Goal: Task Accomplishment & Management: Complete application form

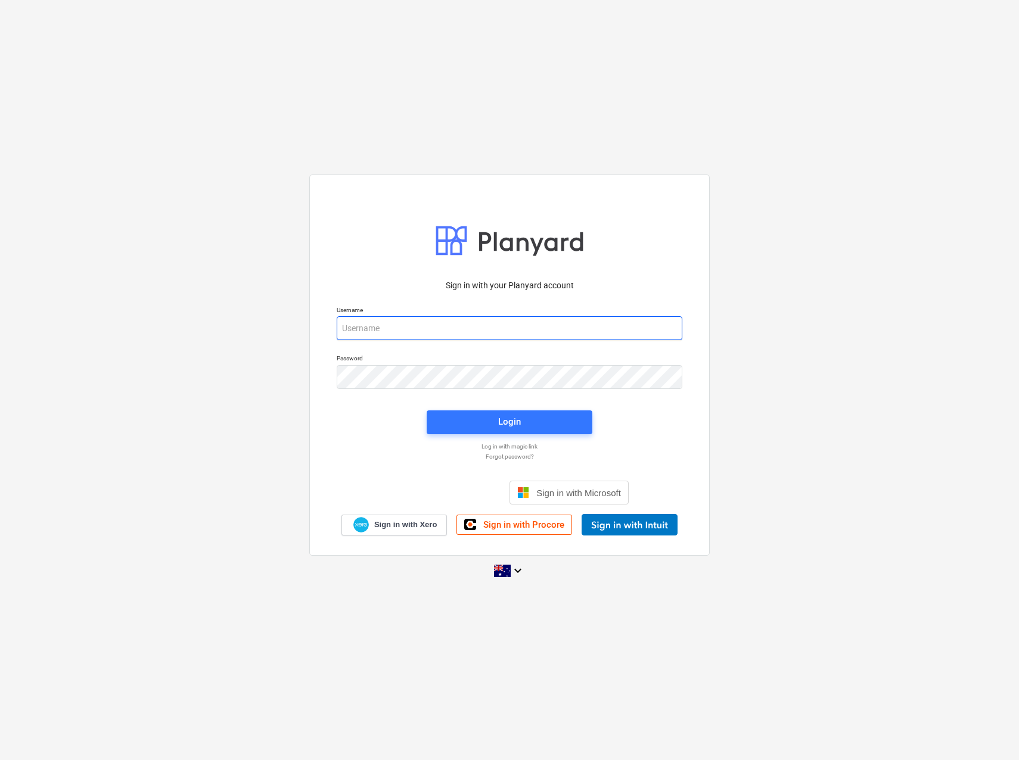
type input "[EMAIL_ADDRESS][PERSON_NAME][DOMAIN_NAME]"
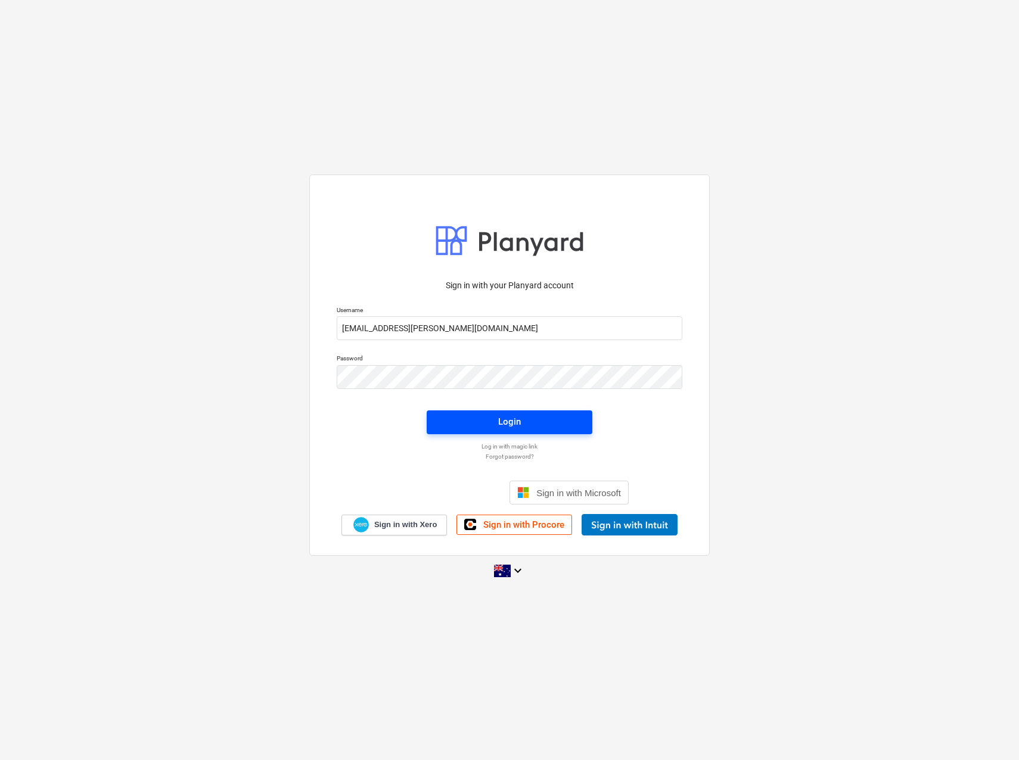
click at [512, 422] on div "Login" at bounding box center [509, 421] width 23 height 15
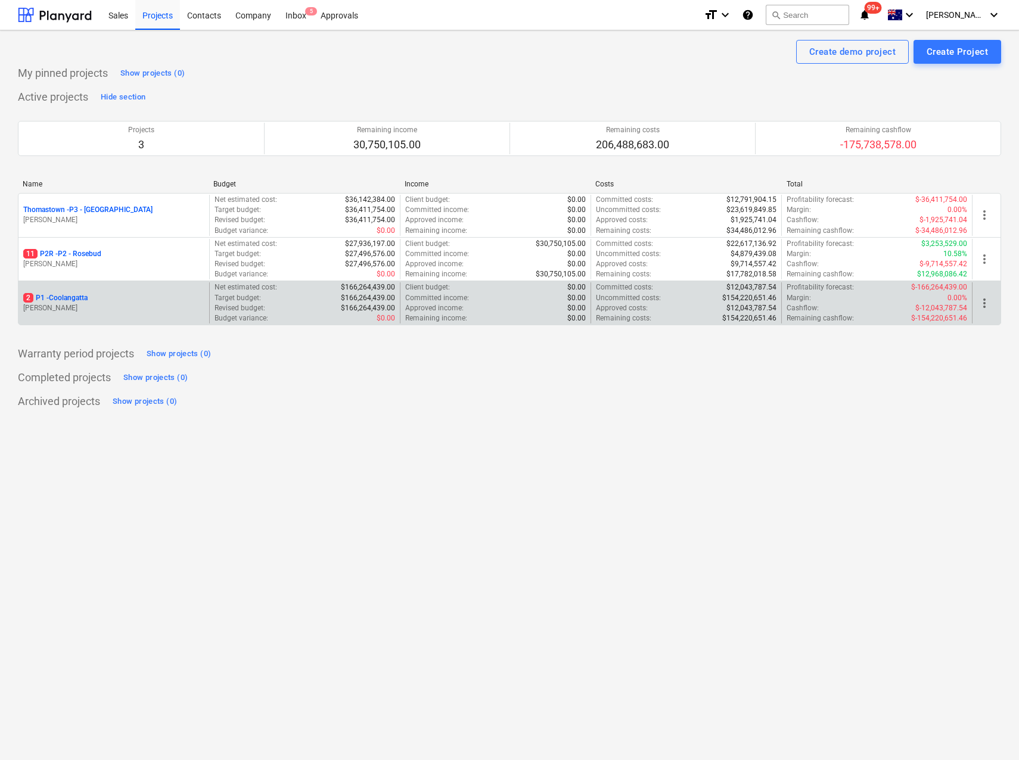
click at [72, 298] on p "2 P1 - [GEOGRAPHIC_DATA]" at bounding box center [55, 298] width 64 height 10
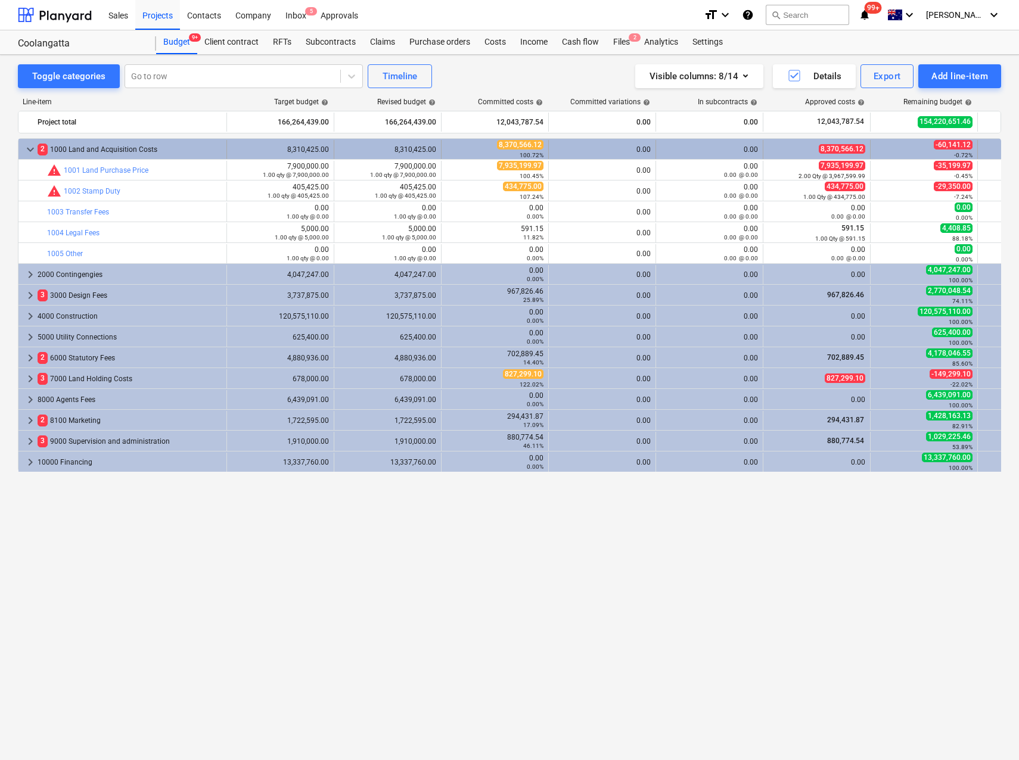
click at [33, 147] on span "keyboard_arrow_down" at bounding box center [30, 149] width 14 height 14
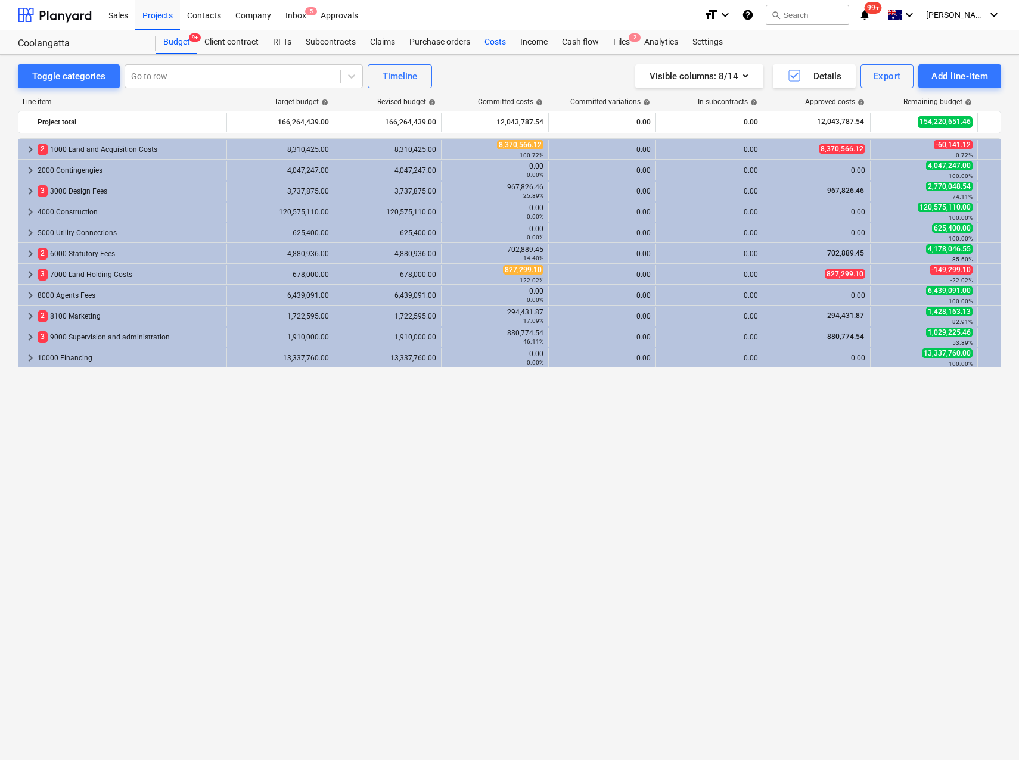
click at [487, 45] on div "Costs" at bounding box center [495, 42] width 36 height 24
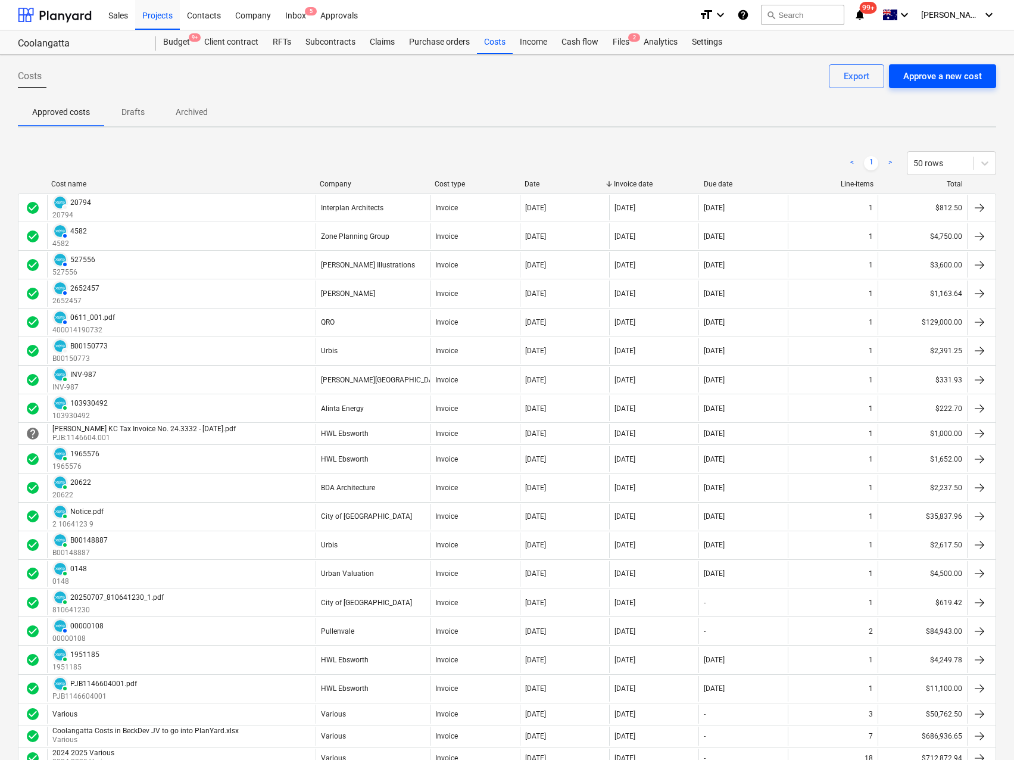
click at [963, 79] on div "Approve a new cost" at bounding box center [943, 75] width 79 height 15
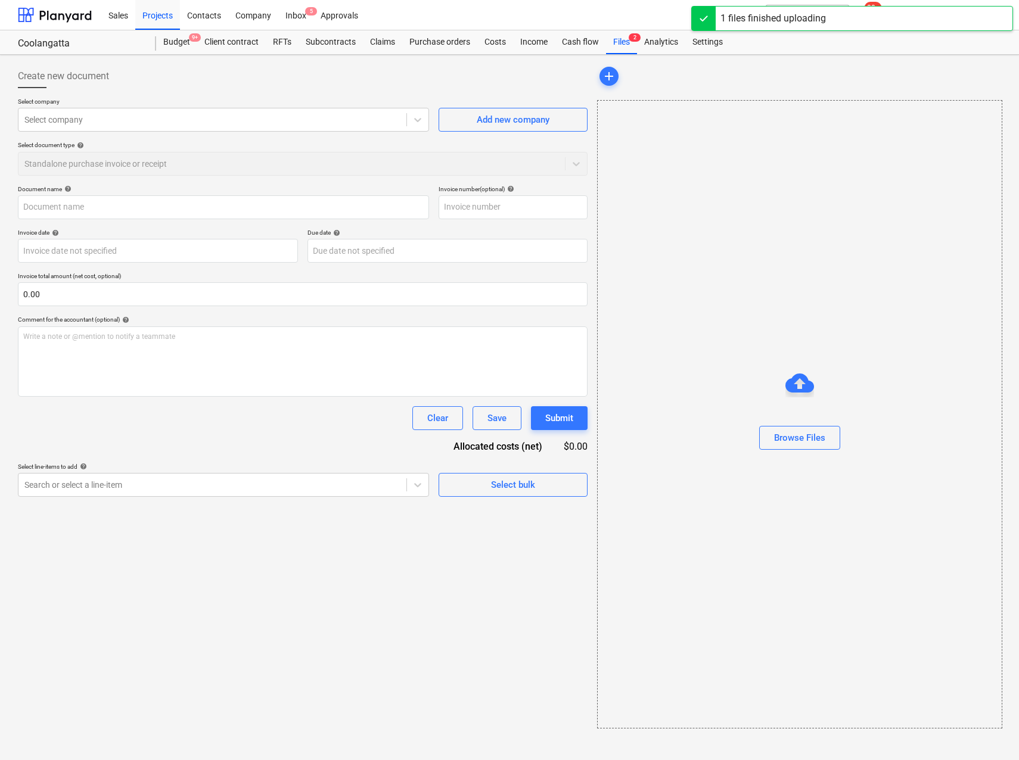
type input "20250929_810641230.pdf"
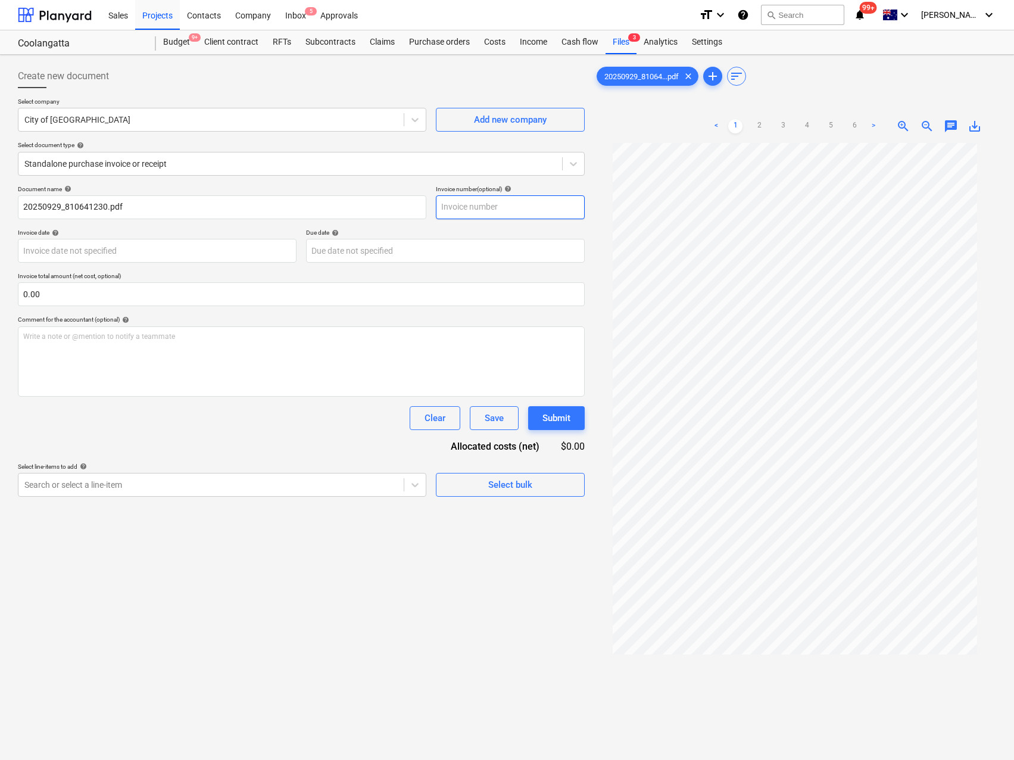
click at [499, 205] on input "text" at bounding box center [510, 207] width 149 height 24
type input "81064123"
click at [108, 253] on body "Sales Projects Contacts Company Inbox 5 Approvals format_size keyboard_arrow_do…" at bounding box center [507, 380] width 1014 height 760
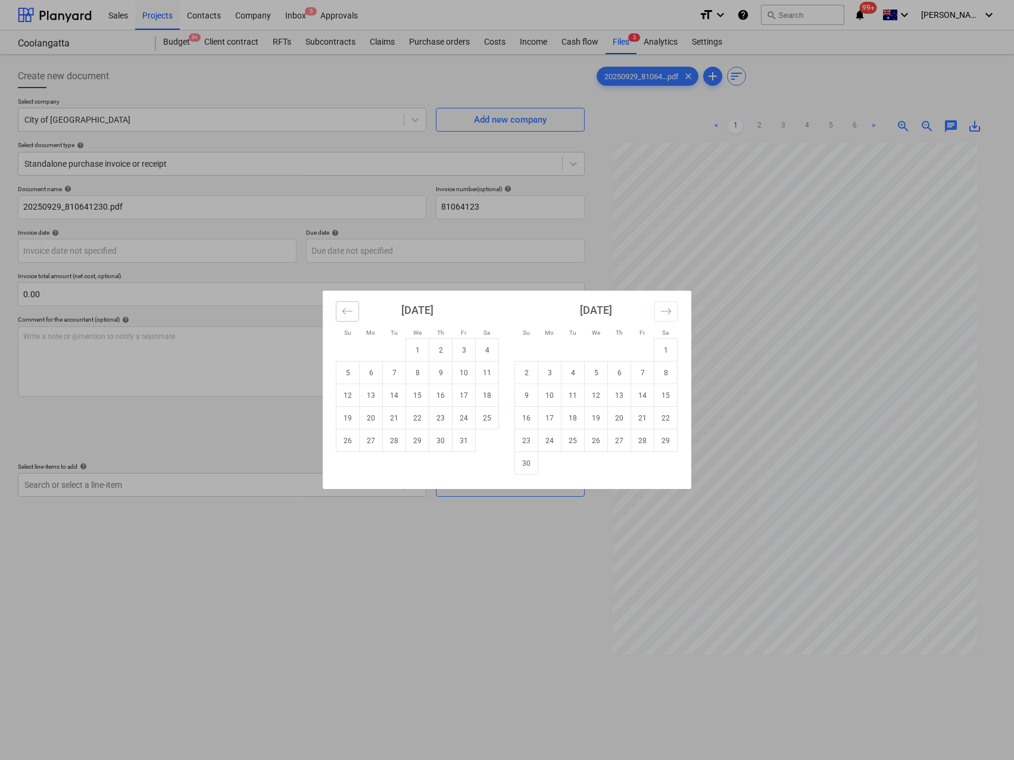
click at [347, 312] on icon "Move backward to switch to the previous month." at bounding box center [347, 311] width 11 height 11
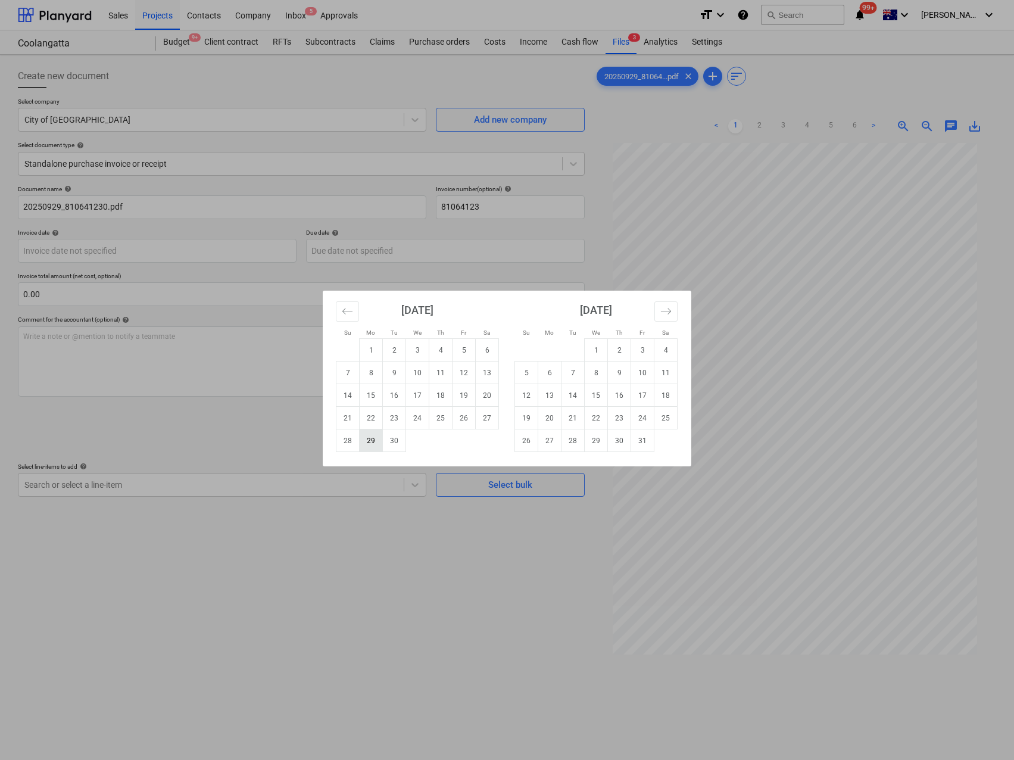
click at [377, 444] on td "29" at bounding box center [371, 440] width 23 height 23
type input "[DATE]"
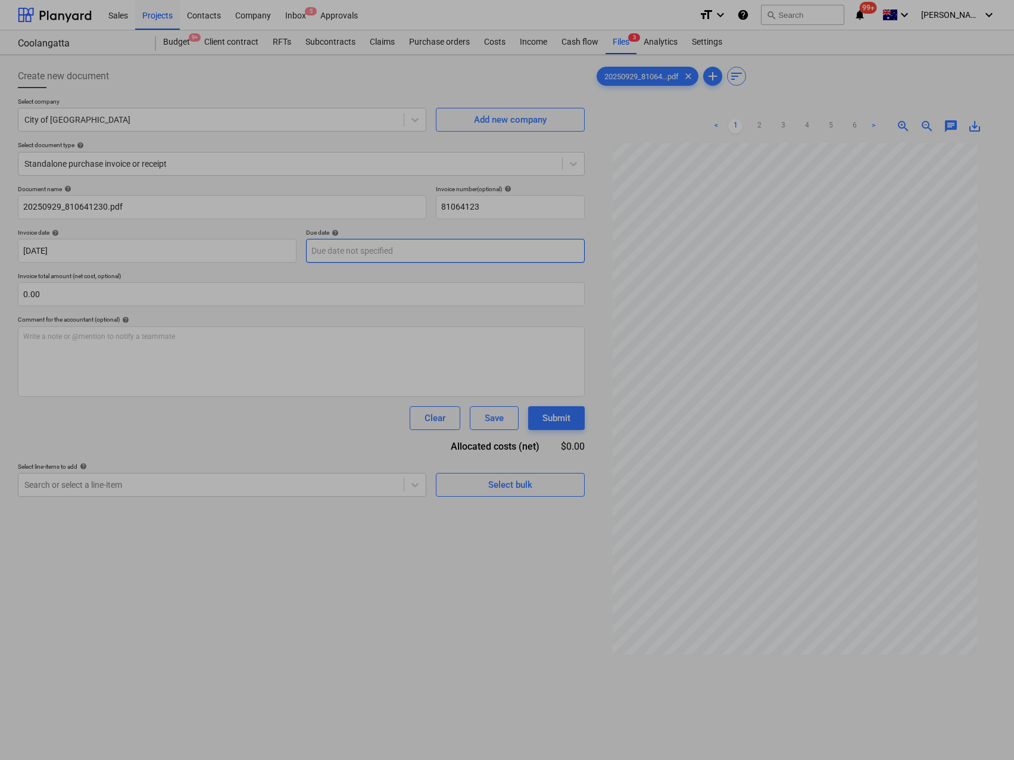
click at [382, 253] on body "Sales Projects Contacts Company Inbox 5 Approvals format_size keyboard_arrow_do…" at bounding box center [507, 380] width 1014 height 760
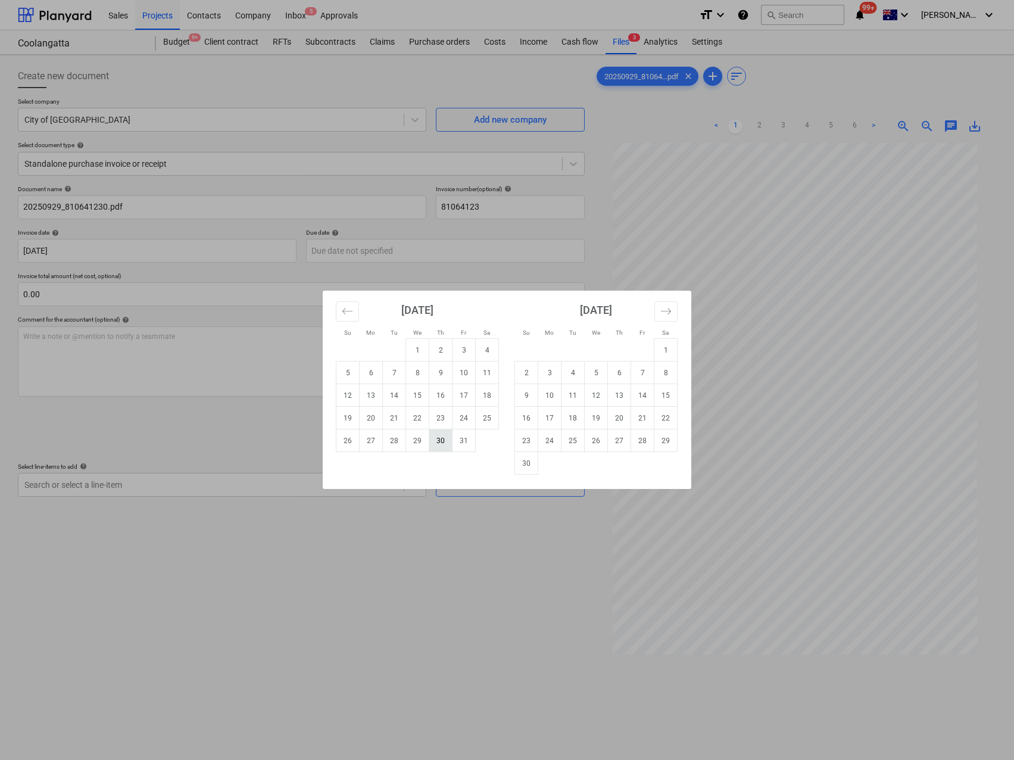
click at [443, 442] on td "30" at bounding box center [440, 440] width 23 height 23
type input "[DATE]"
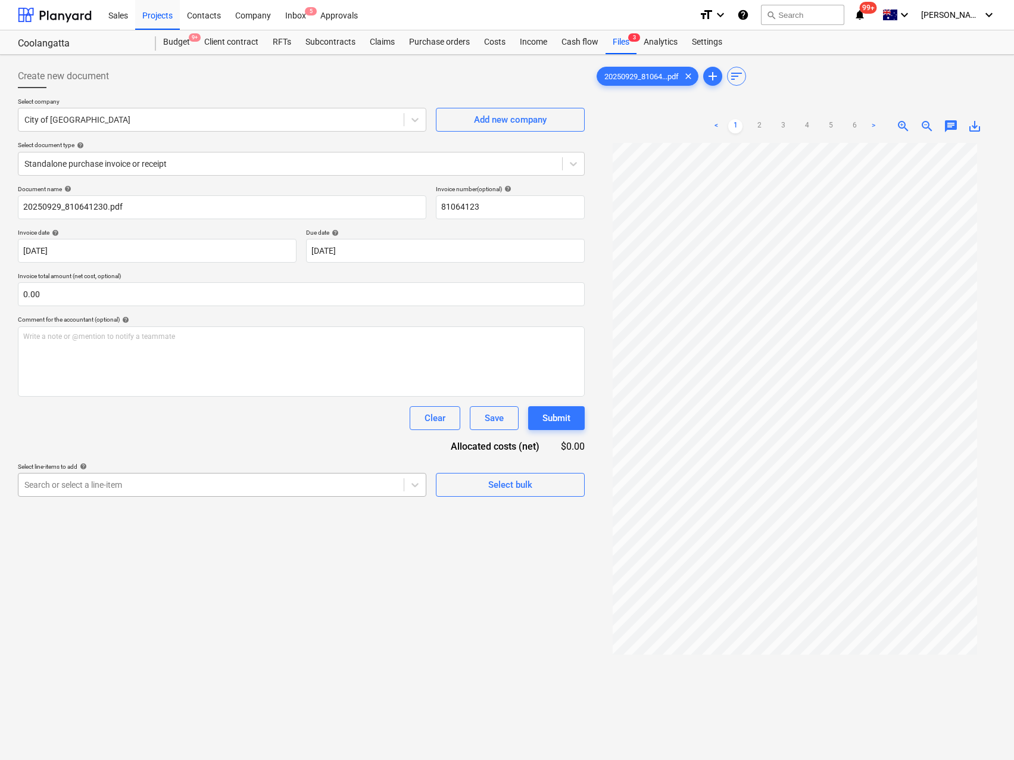
click at [74, 492] on div "Search or select a line-item" at bounding box center [210, 485] width 385 height 17
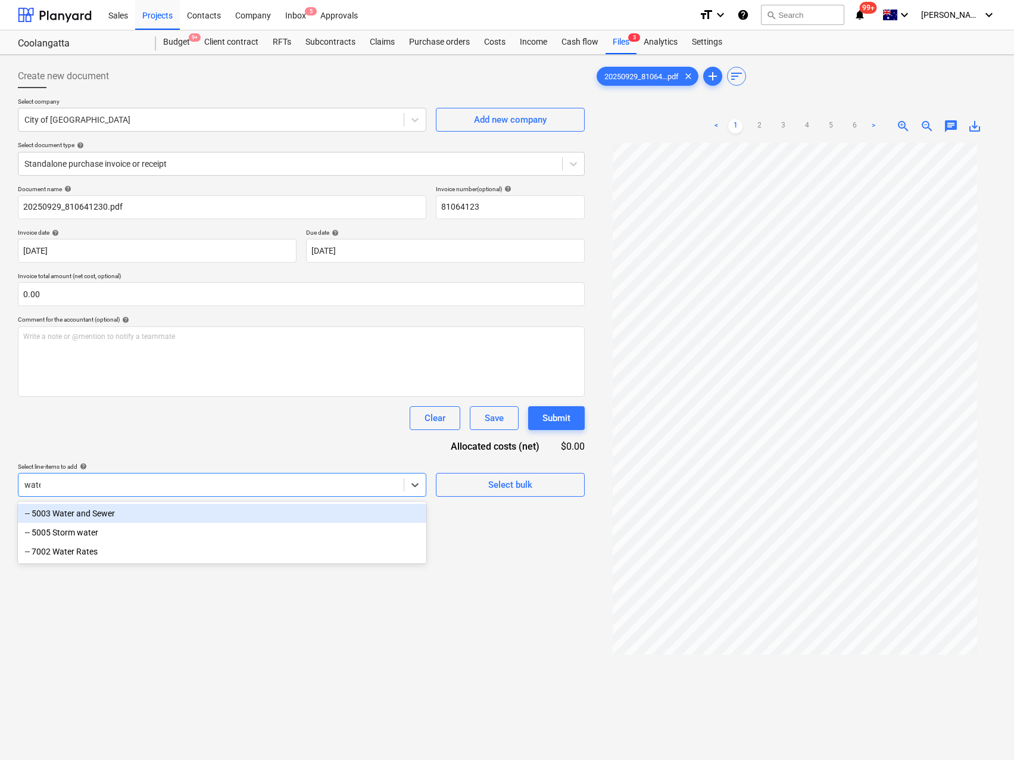
type input "water"
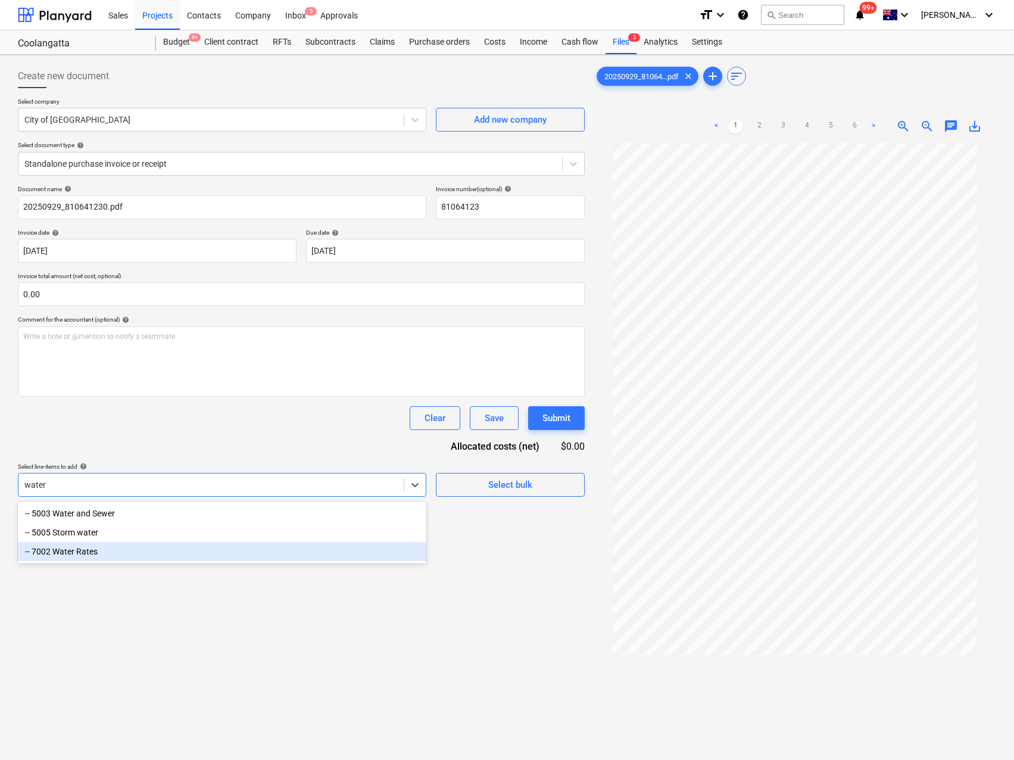
click at [74, 552] on div "-- 7002 Water Rates" at bounding box center [222, 551] width 409 height 19
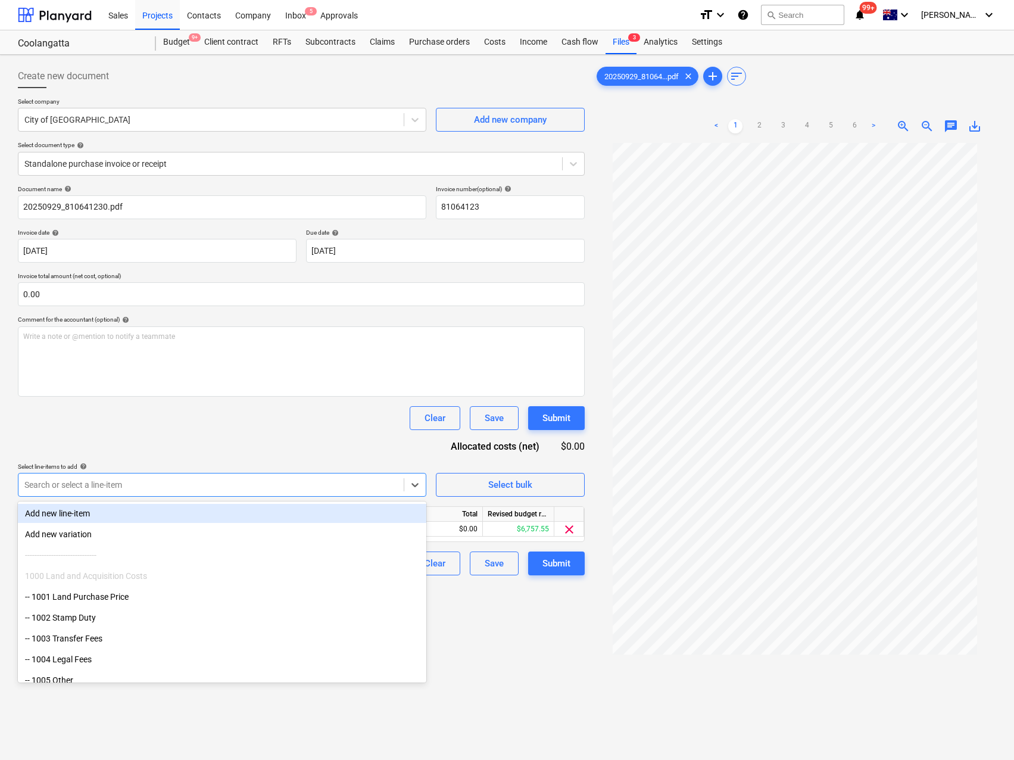
click at [274, 416] on div "Clear Save Submit" at bounding box center [301, 418] width 567 height 24
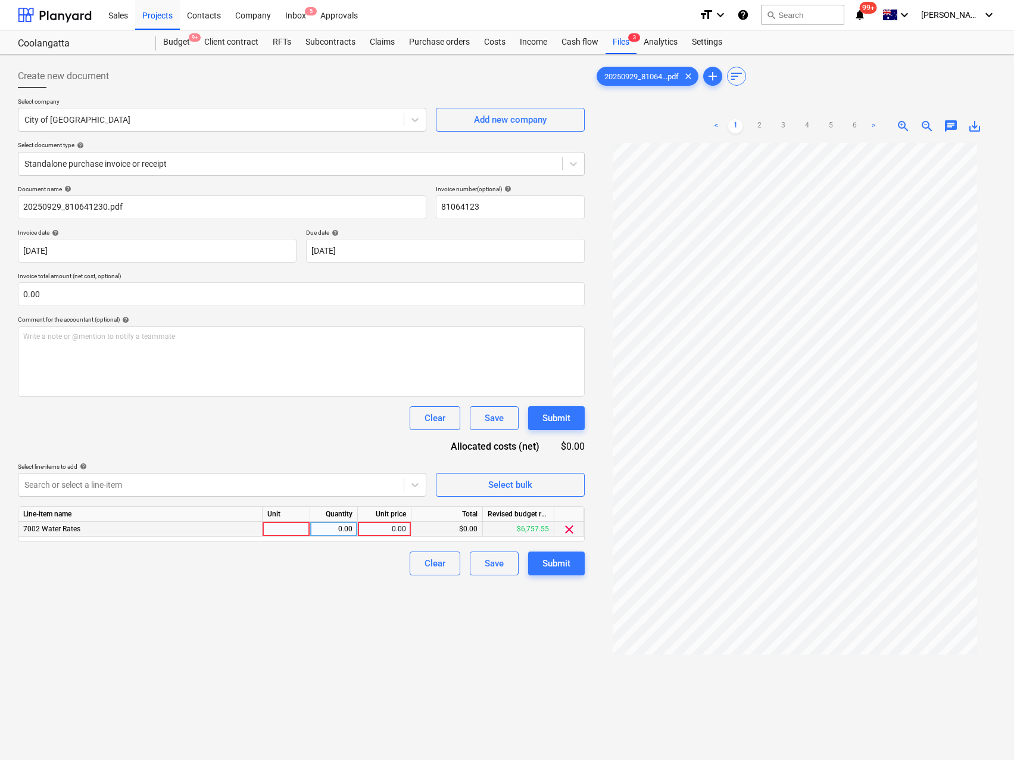
click at [275, 528] on div at bounding box center [287, 529] width 48 height 15
type input "Qty"
type input "637.24"
click at [544, 573] on button "Submit" at bounding box center [556, 564] width 57 height 24
